Goal: Task Accomplishment & Management: Use online tool/utility

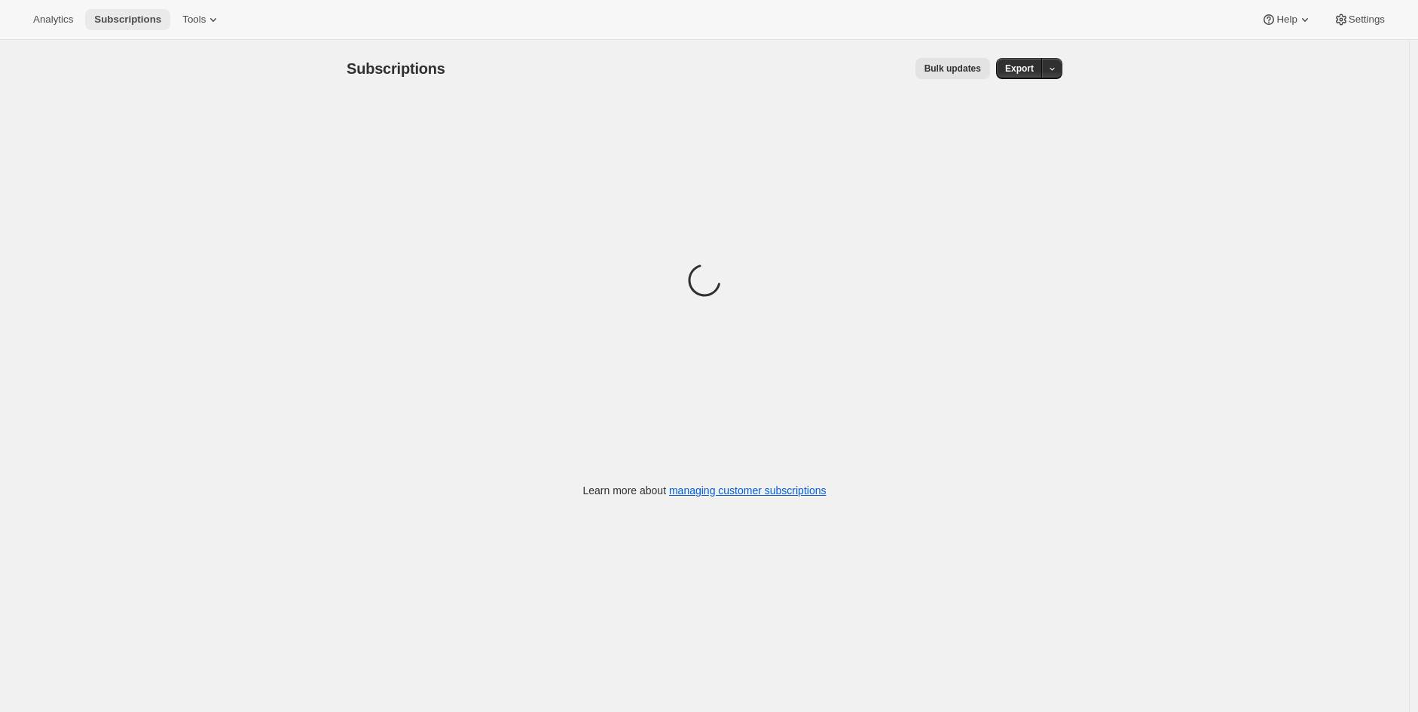
click at [127, 29] on button "Subscriptions" at bounding box center [127, 19] width 85 height 21
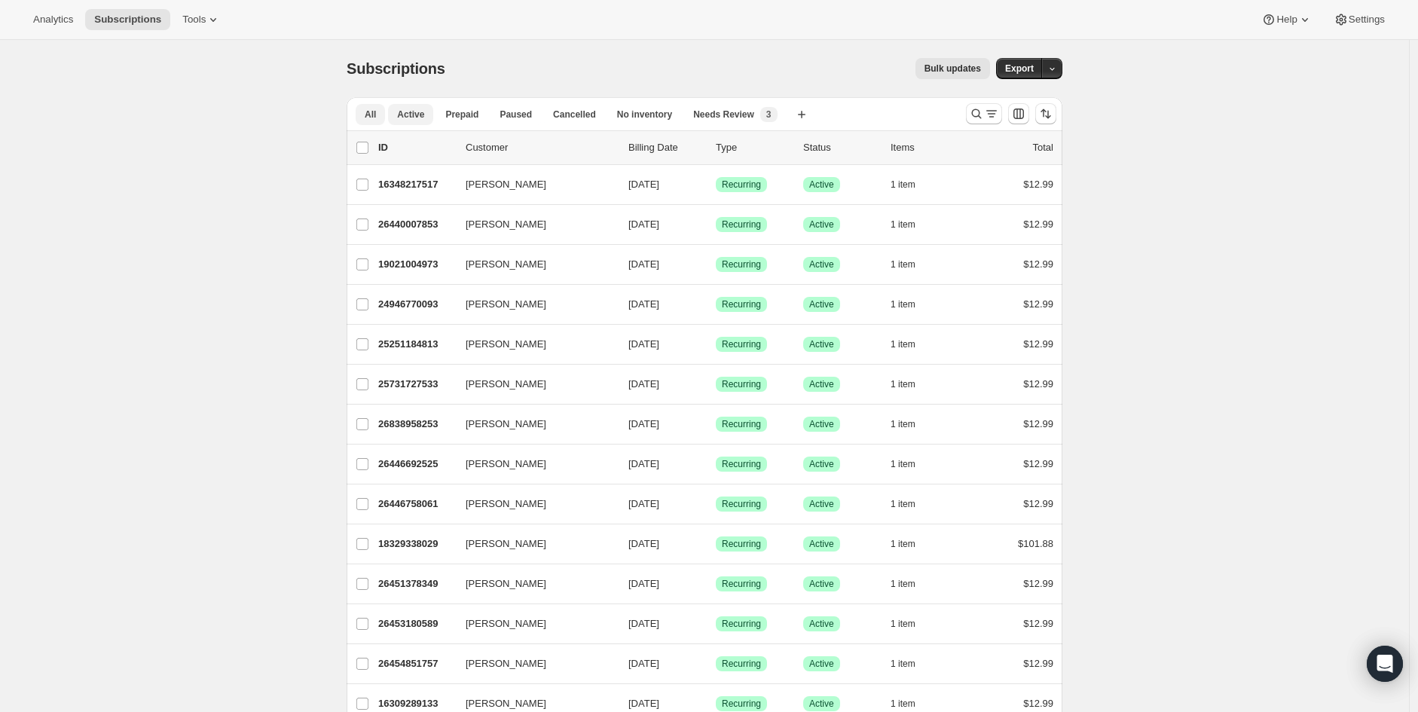
click at [414, 118] on span "Active" at bounding box center [410, 115] width 27 height 12
click at [1022, 67] on span "Export" at bounding box center [1019, 69] width 29 height 12
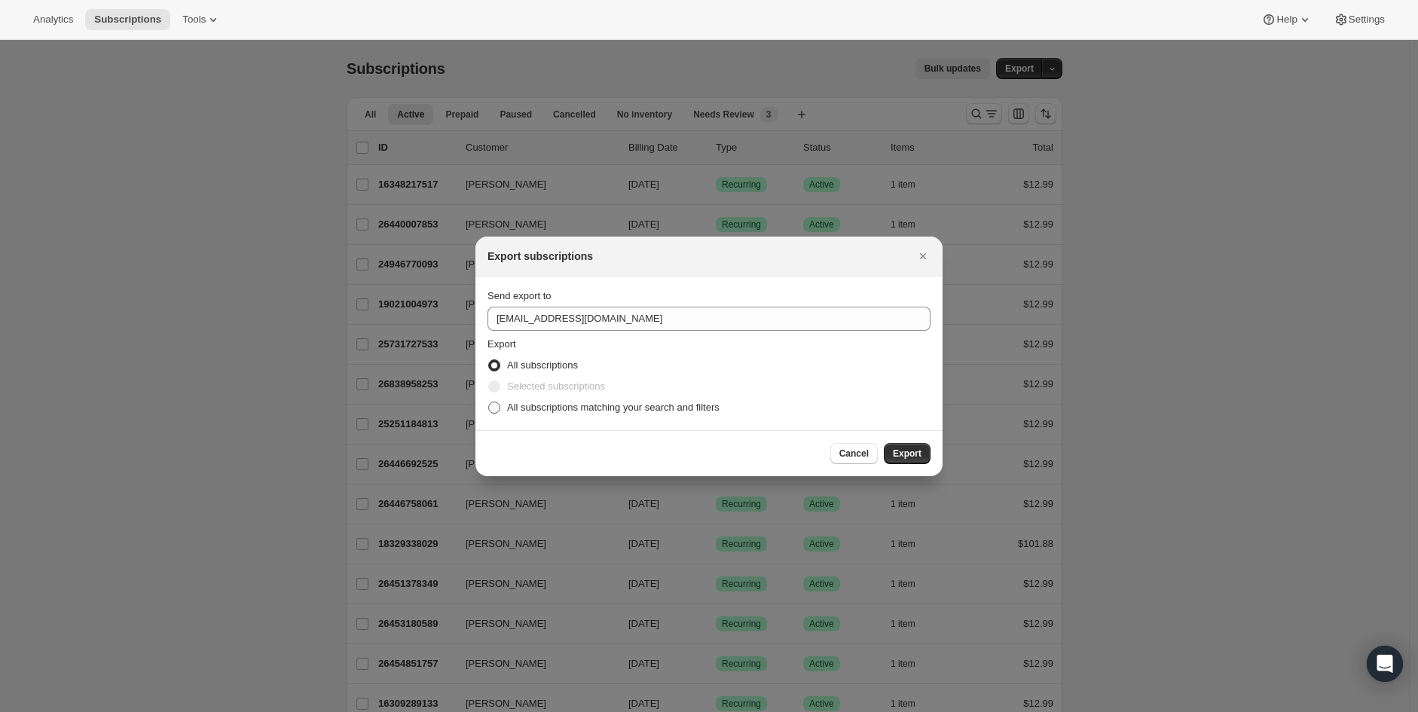
click at [496, 410] on span ":ra:" at bounding box center [494, 408] width 12 height 12
click at [489, 402] on input "All subscriptions matching your search and filters" at bounding box center [488, 402] width 1 height 1
radio input "true"
click at [1274, 134] on div at bounding box center [709, 356] width 1418 height 712
